Goal: Transaction & Acquisition: Book appointment/travel/reservation

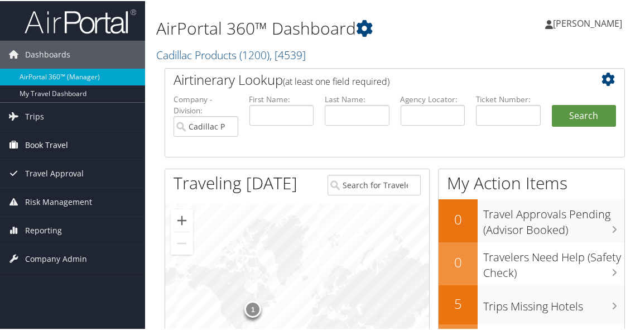
click at [54, 143] on span "Book Travel" at bounding box center [46, 144] width 43 height 28
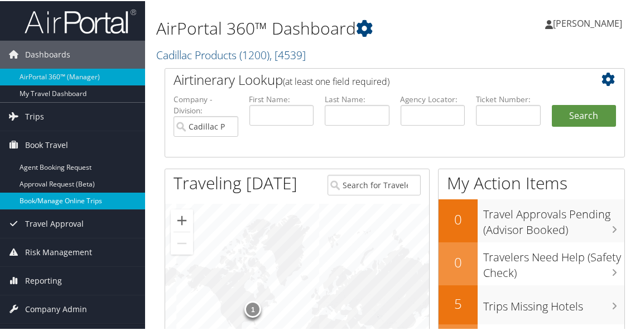
click at [48, 197] on link "Book/Manage Online Trips" at bounding box center [72, 199] width 145 height 17
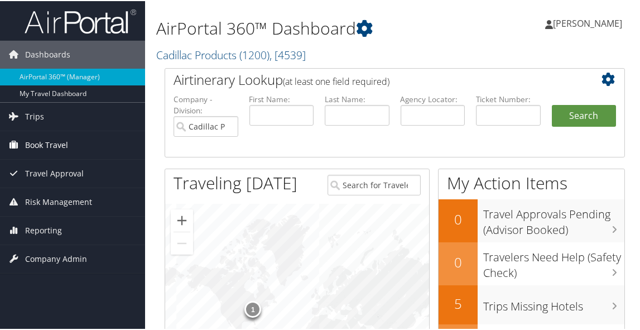
click at [57, 146] on span "Book Travel" at bounding box center [46, 144] width 43 height 28
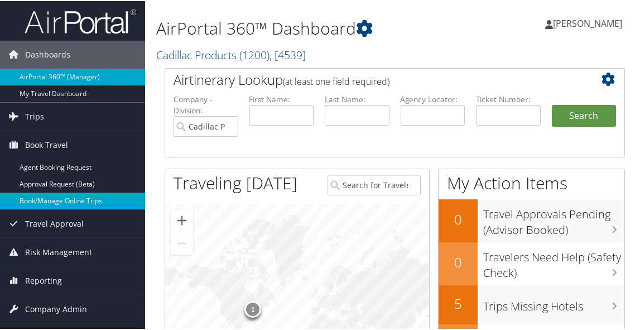
click at [57, 198] on link "Book/Manage Online Trips" at bounding box center [72, 199] width 145 height 17
